Goal: Transaction & Acquisition: Obtain resource

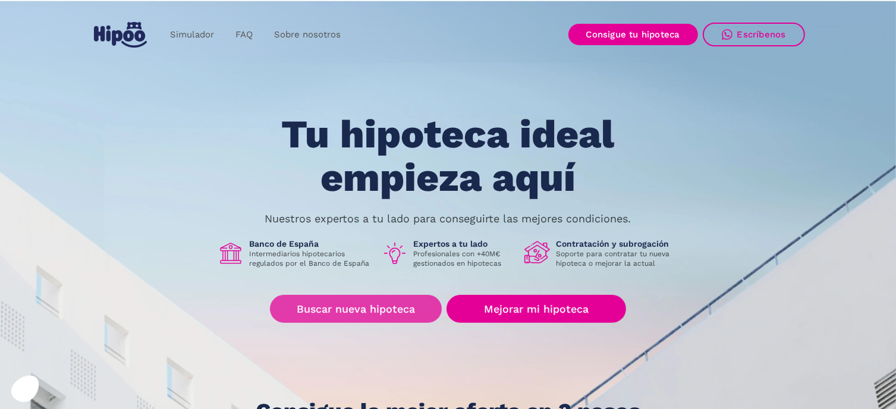
click at [395, 304] on link "Buscar nueva hipoteca" at bounding box center [356, 309] width 172 height 28
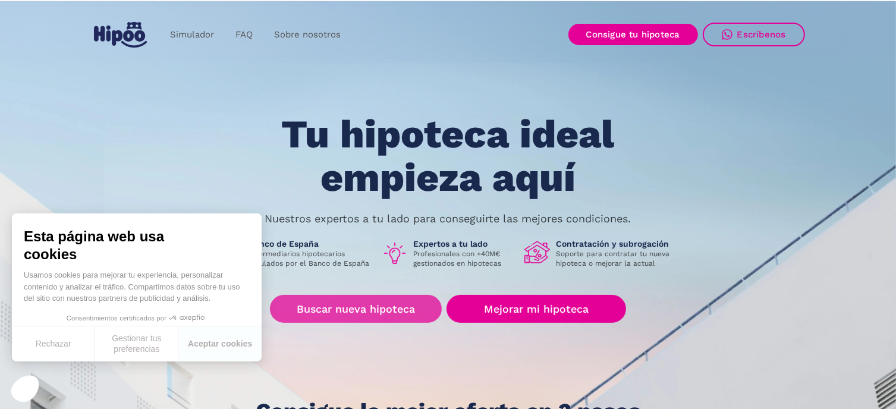
click at [327, 308] on link "Buscar nueva hipoteca" at bounding box center [356, 309] width 172 height 28
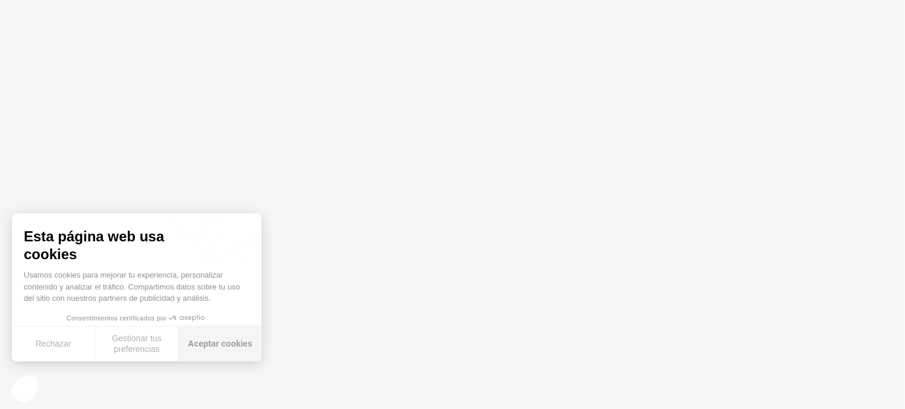
click at [216, 344] on button "Aceptar cookies" at bounding box center [219, 343] width 83 height 35
